Goal: Find specific page/section: Find specific page/section

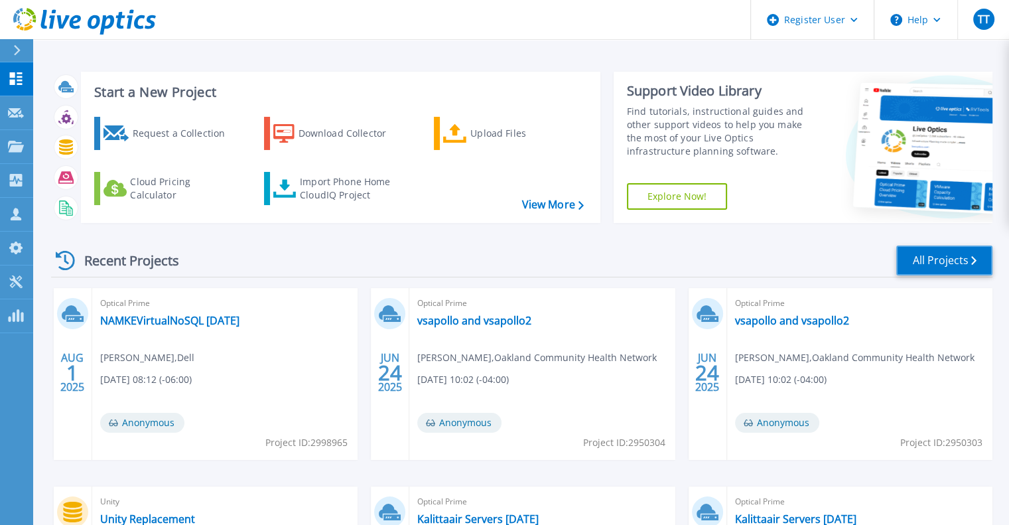
click at [911, 249] on link "All Projects" at bounding box center [944, 260] width 96 height 30
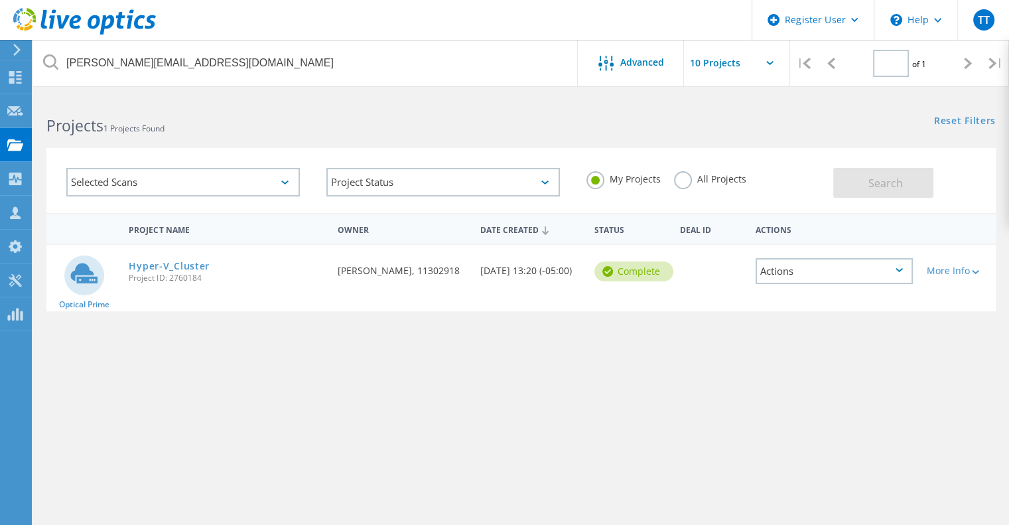
type input "1"
click at [172, 269] on link "Hyper-V_Cluster" at bounding box center [169, 265] width 81 height 9
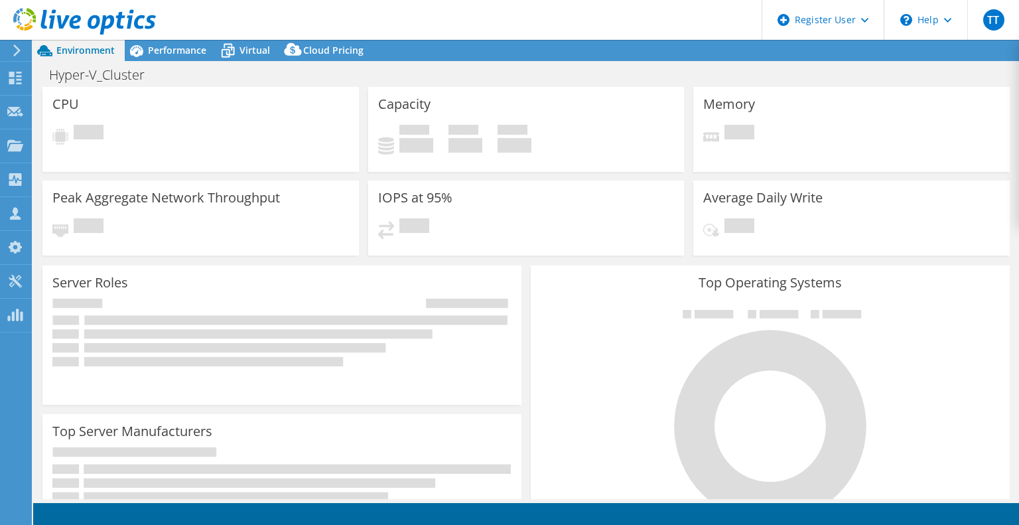
select select "USEast"
